Goal: Navigation & Orientation: Find specific page/section

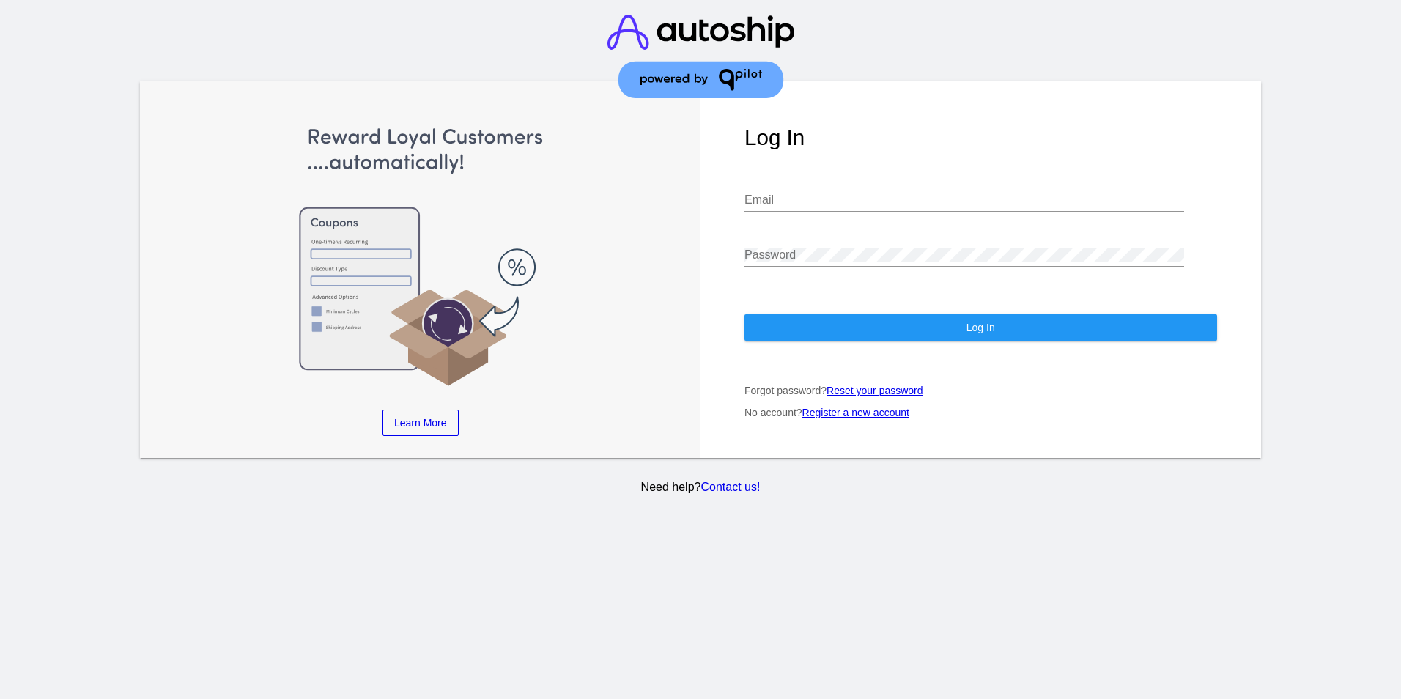
type input "[EMAIL_ADDRESS][DOMAIN_NAME]"
click at [803, 207] on input "[EMAIL_ADDRESS][DOMAIN_NAME]" at bounding box center [965, 199] width 440 height 13
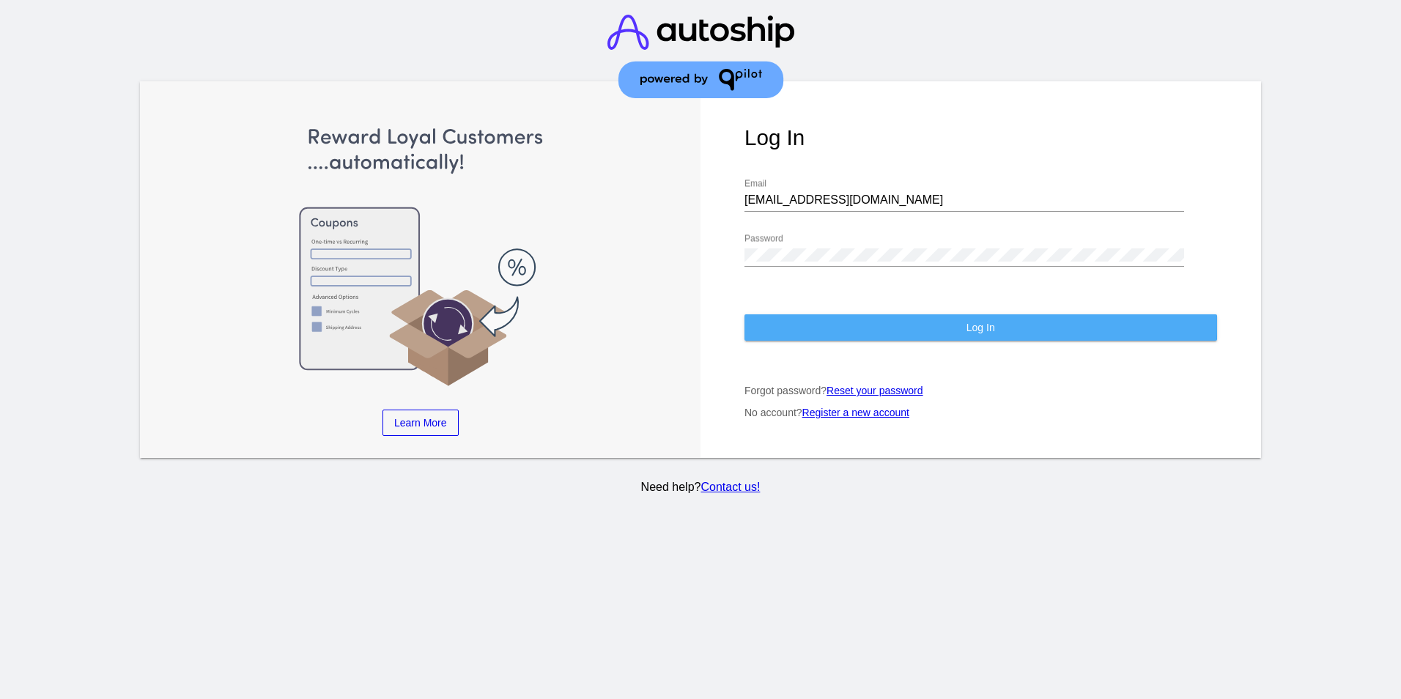
click at [745, 325] on button "Log In" at bounding box center [981, 327] width 473 height 26
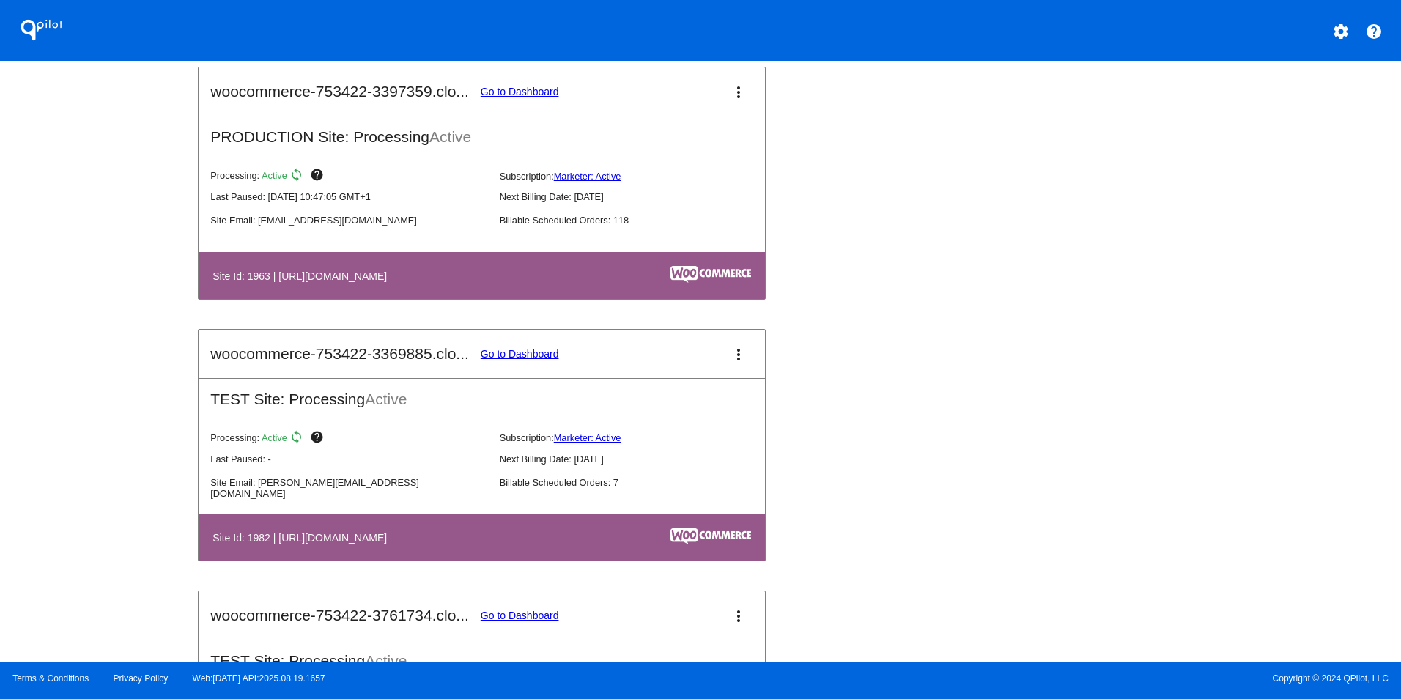
scroll to position [2432, 0]
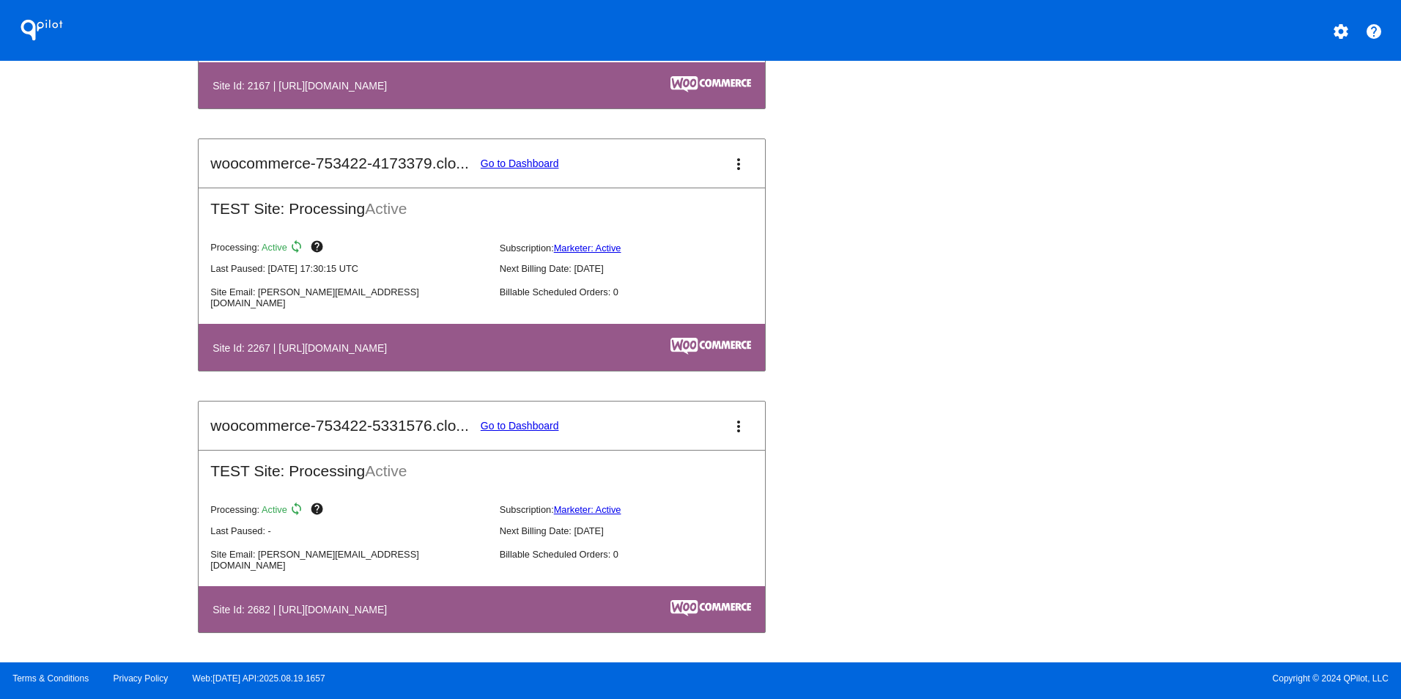
drag, startPoint x: 824, startPoint y: 196, endPoint x: 882, endPoint y: 737, distance: 544.0
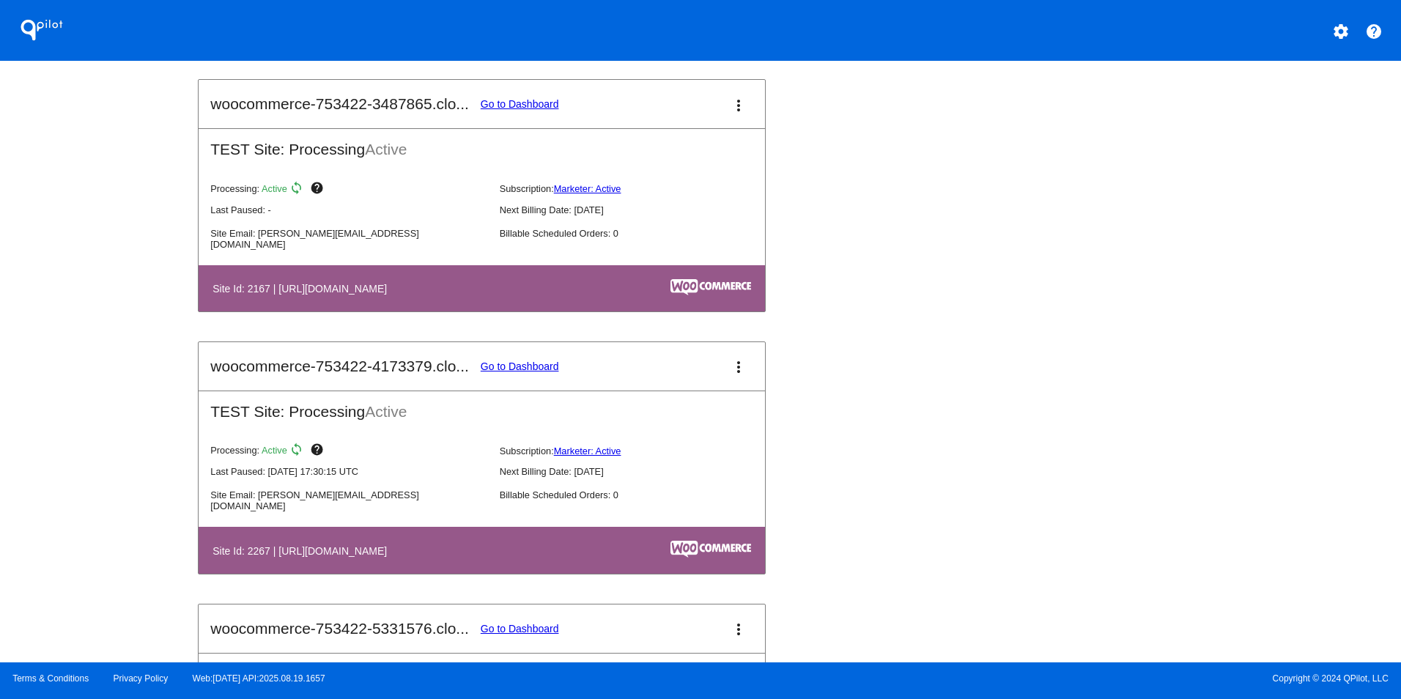
scroll to position [1099, 0]
